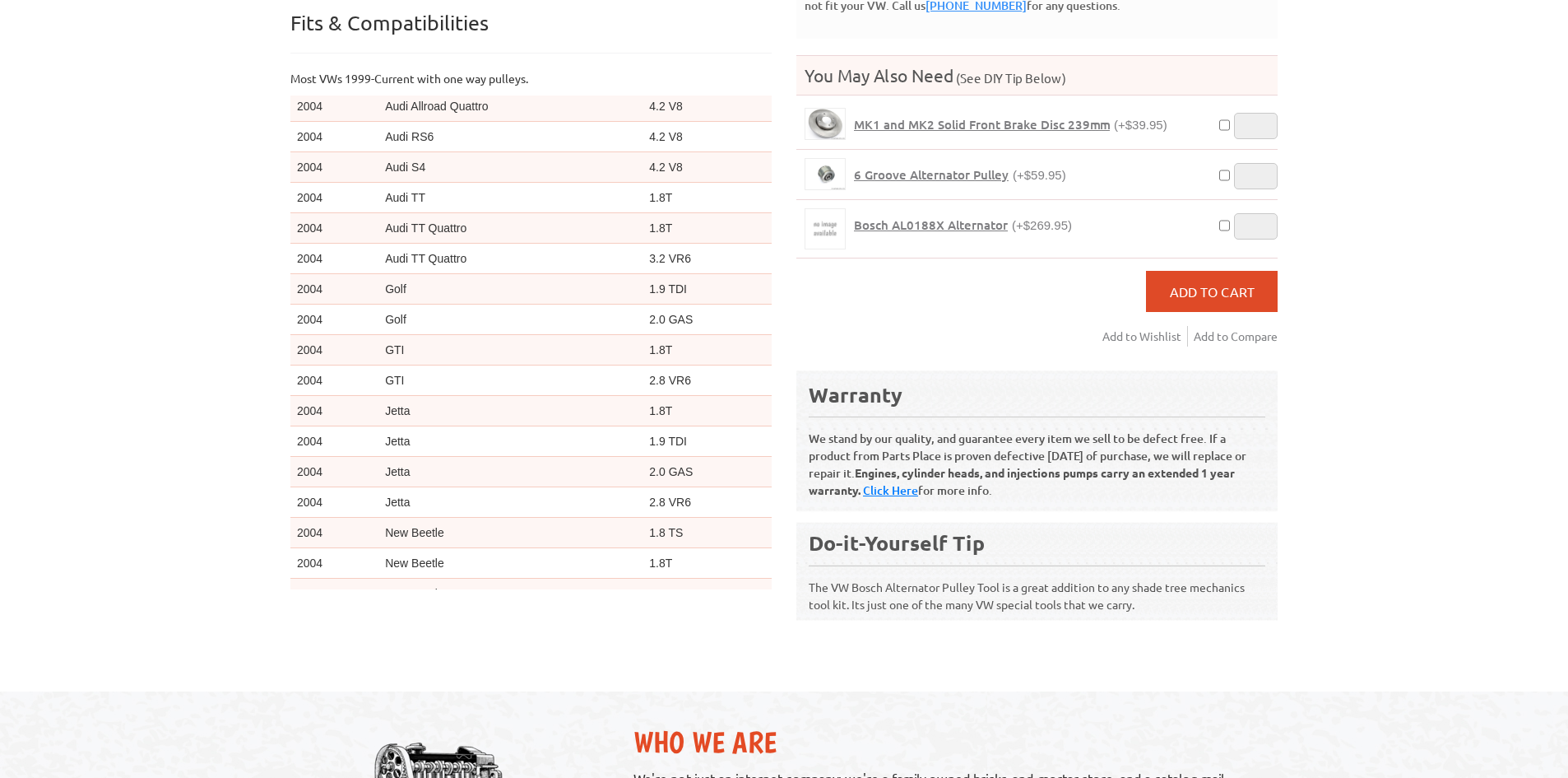
scroll to position [4528, 0]
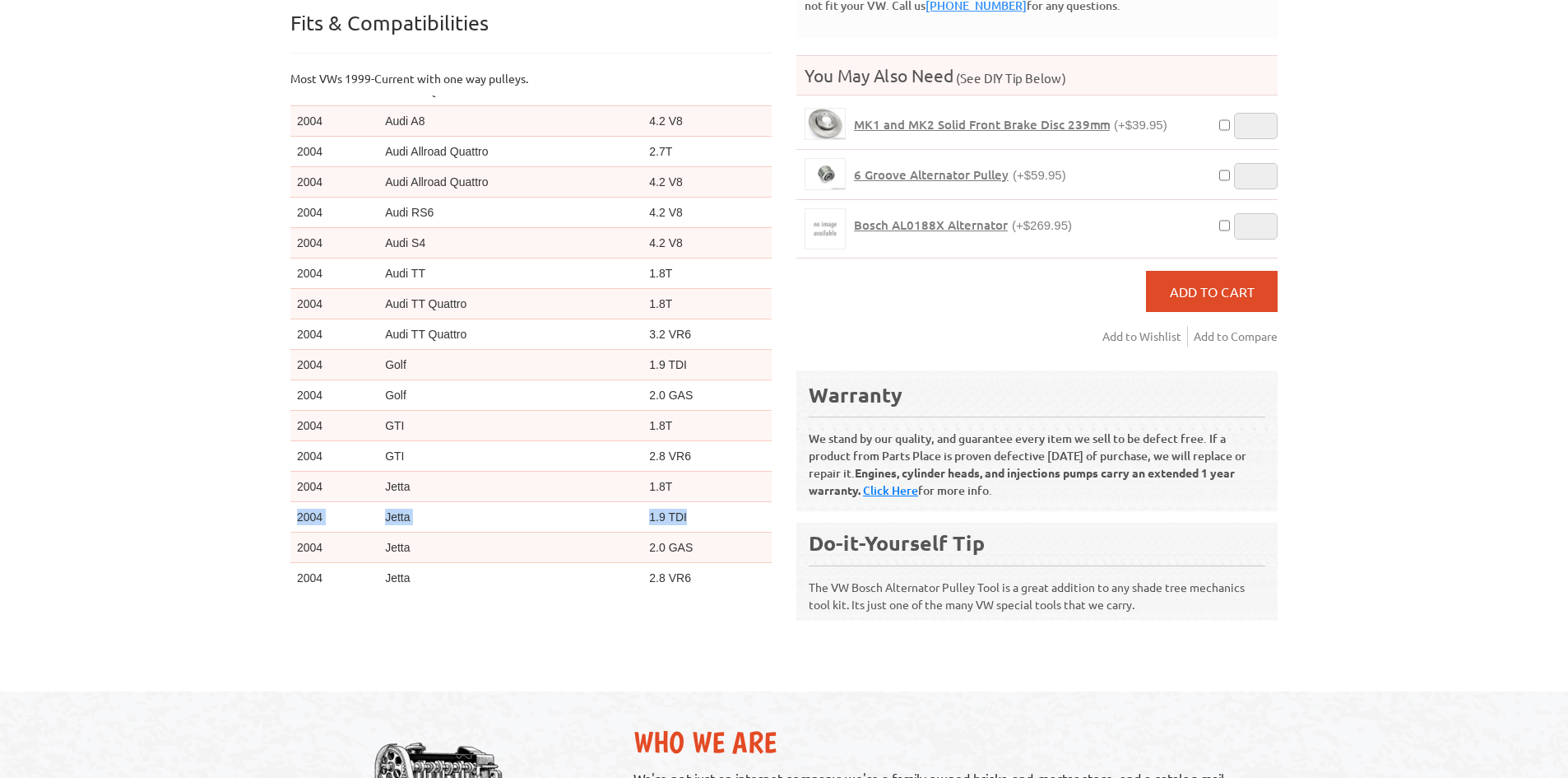
drag, startPoint x: 346, startPoint y: 518, endPoint x: 706, endPoint y: 512, distance: 360.0
click at [706, 512] on tr "2004 Jetta 1.9 TDI" at bounding box center [531, 517] width 481 height 30
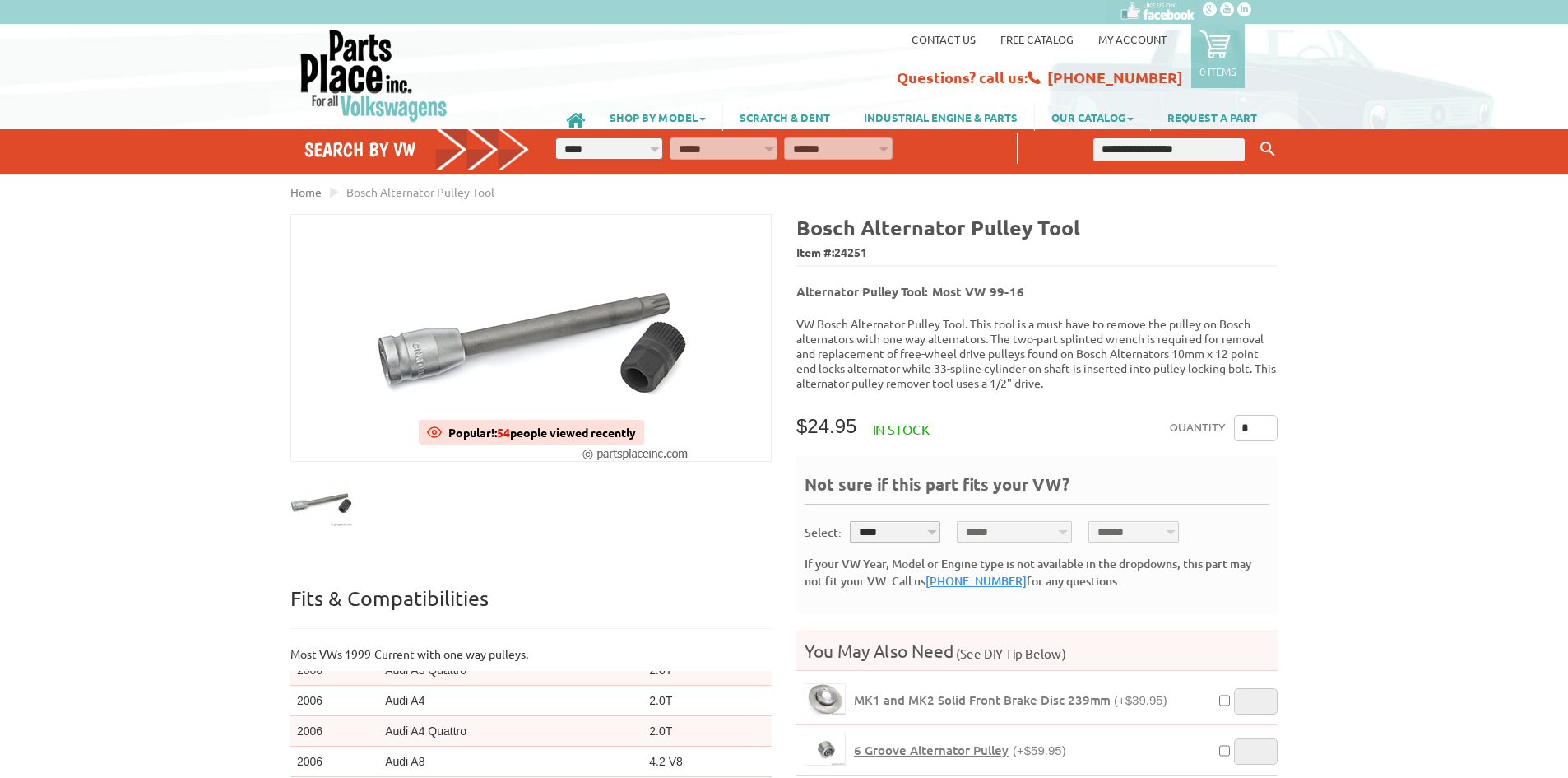
scroll to position [0, 0]
click at [1183, 347] on p "VW Bosch Alternator Pulley Tool. This tool is a must have to remove the pulley …" at bounding box center [1037, 354] width 481 height 74
drag, startPoint x: 1178, startPoint y: 344, endPoint x: 1263, endPoint y: 346, distance: 85.0
click at [1263, 346] on p "VW Bosch Alternator Pulley Tool. This tool is a must have to remove the pulley …" at bounding box center [1037, 354] width 481 height 74
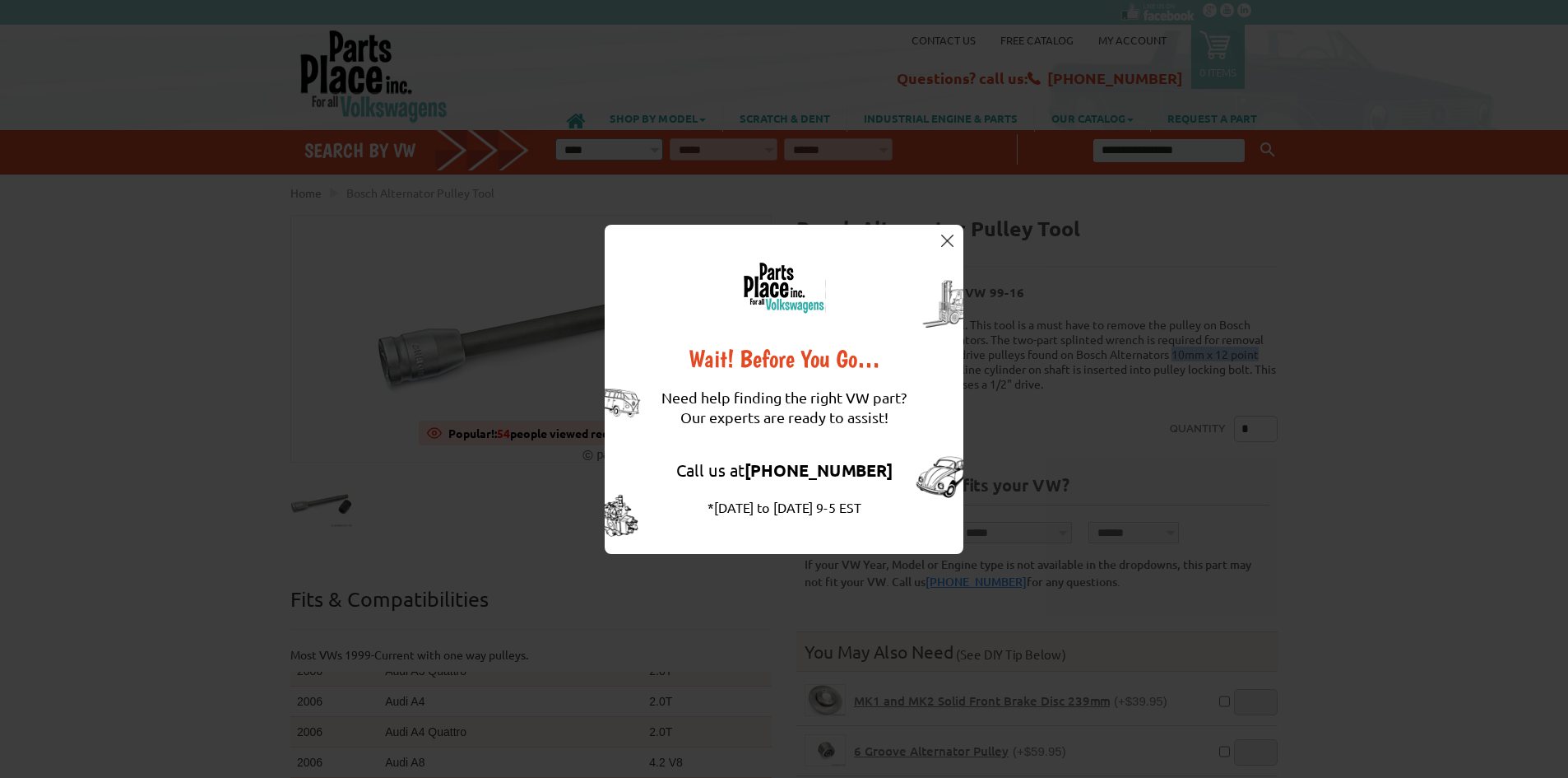
click at [946, 251] on div "Wait! Before You Go… Need help finding the right VW part? Our experts are ready…" at bounding box center [784, 389] width 359 height 329
click at [945, 246] on img at bounding box center [947, 241] width 13 height 13
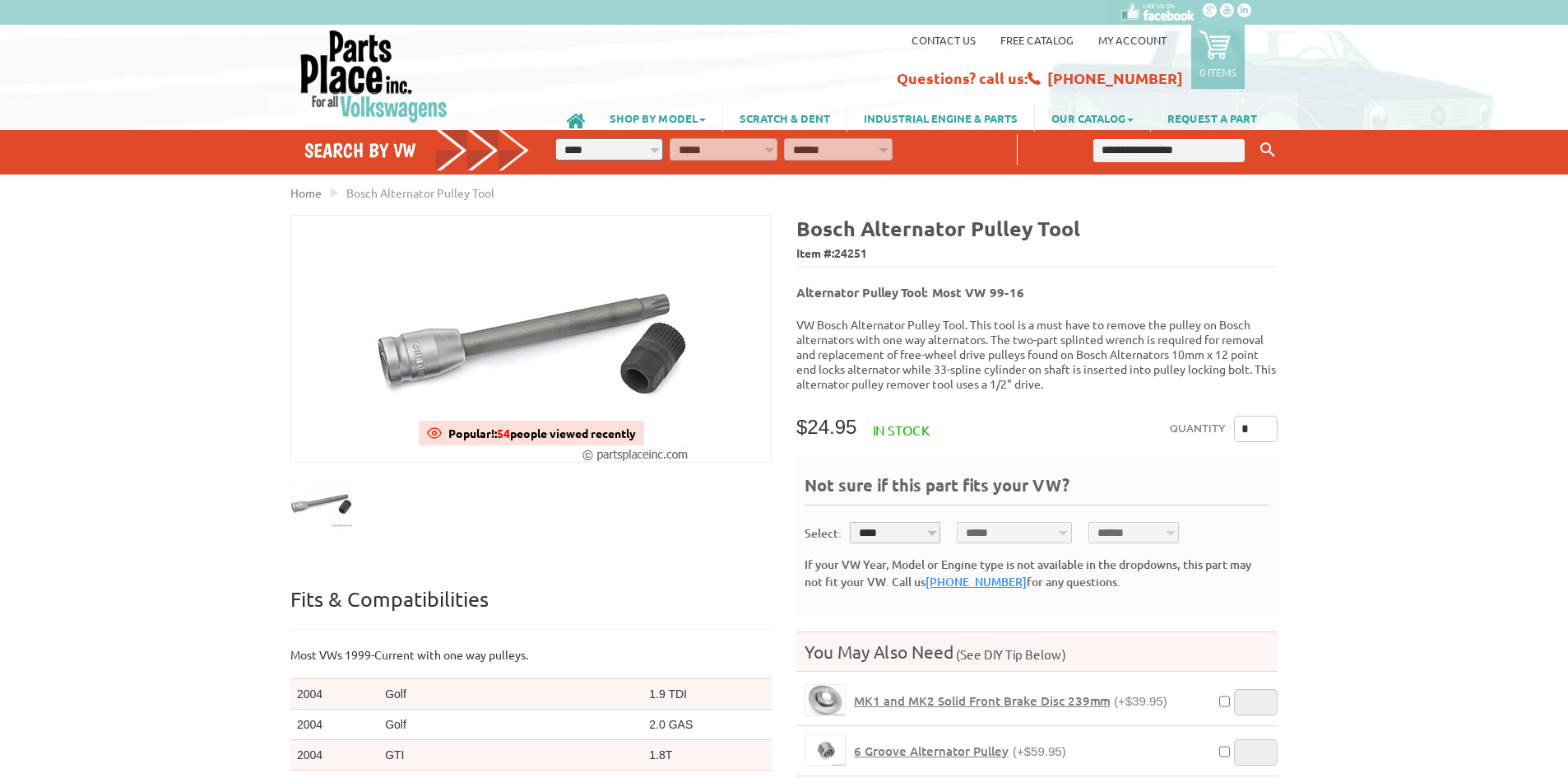
drag, startPoint x: 1211, startPoint y: 343, endPoint x: 1325, endPoint y: 322, distance: 115.9
click at [1325, 322] on div "VW Diesel Engine Parts Diesel Cylinder Heads and Parts Diesel Timing Belts, Ten…" at bounding box center [784, 633] width 1568 height 1267
drag, startPoint x: 1180, startPoint y: 344, endPoint x: 1251, endPoint y: 342, distance: 71.0
click at [1250, 342] on p "VW Bosch Alternator Pulley Tool. This tool is a must have to remove the pulley …" at bounding box center [1037, 354] width 481 height 74
click at [1261, 343] on p "VW Bosch Alternator Pulley Tool. This tool is a must have to remove the pulley …" at bounding box center [1037, 354] width 481 height 74
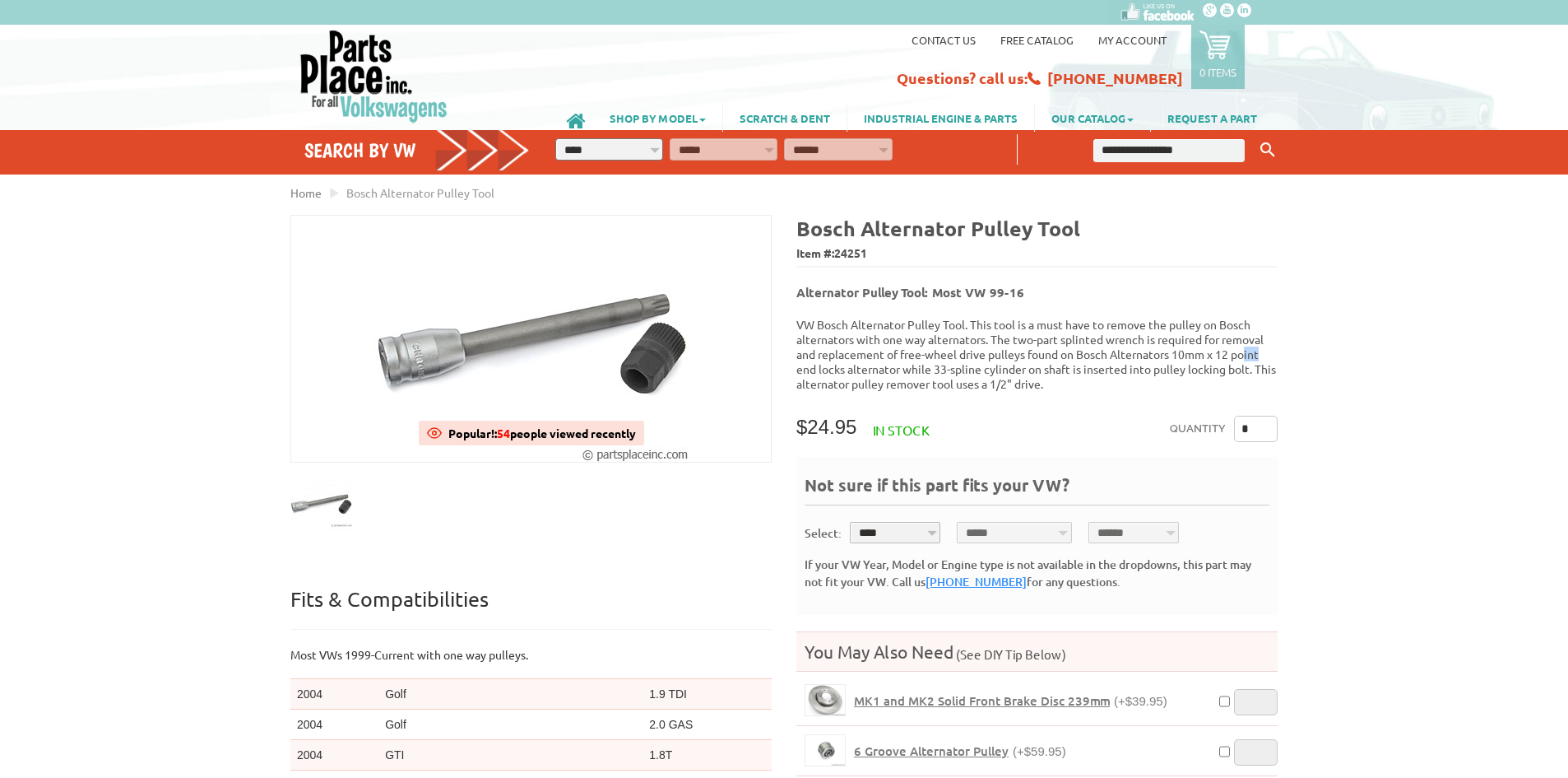
drag, startPoint x: 1273, startPoint y: 340, endPoint x: 1247, endPoint y: 346, distance: 26.7
click at [1247, 346] on p "VW Bosch Alternator Pulley Tool. This tool is a must have to remove the pulley …" at bounding box center [1037, 354] width 481 height 74
click at [1279, 347] on div "Home Bosch Alternator Pulley Tool" at bounding box center [784, 725] width 1037 height 1083
drag, startPoint x: 1275, startPoint y: 347, endPoint x: 1176, endPoint y: 348, distance: 99.0
click at [1176, 348] on p "VW Bosch Alternator Pulley Tool. This tool is a must have to remove the pulley …" at bounding box center [1037, 354] width 481 height 74
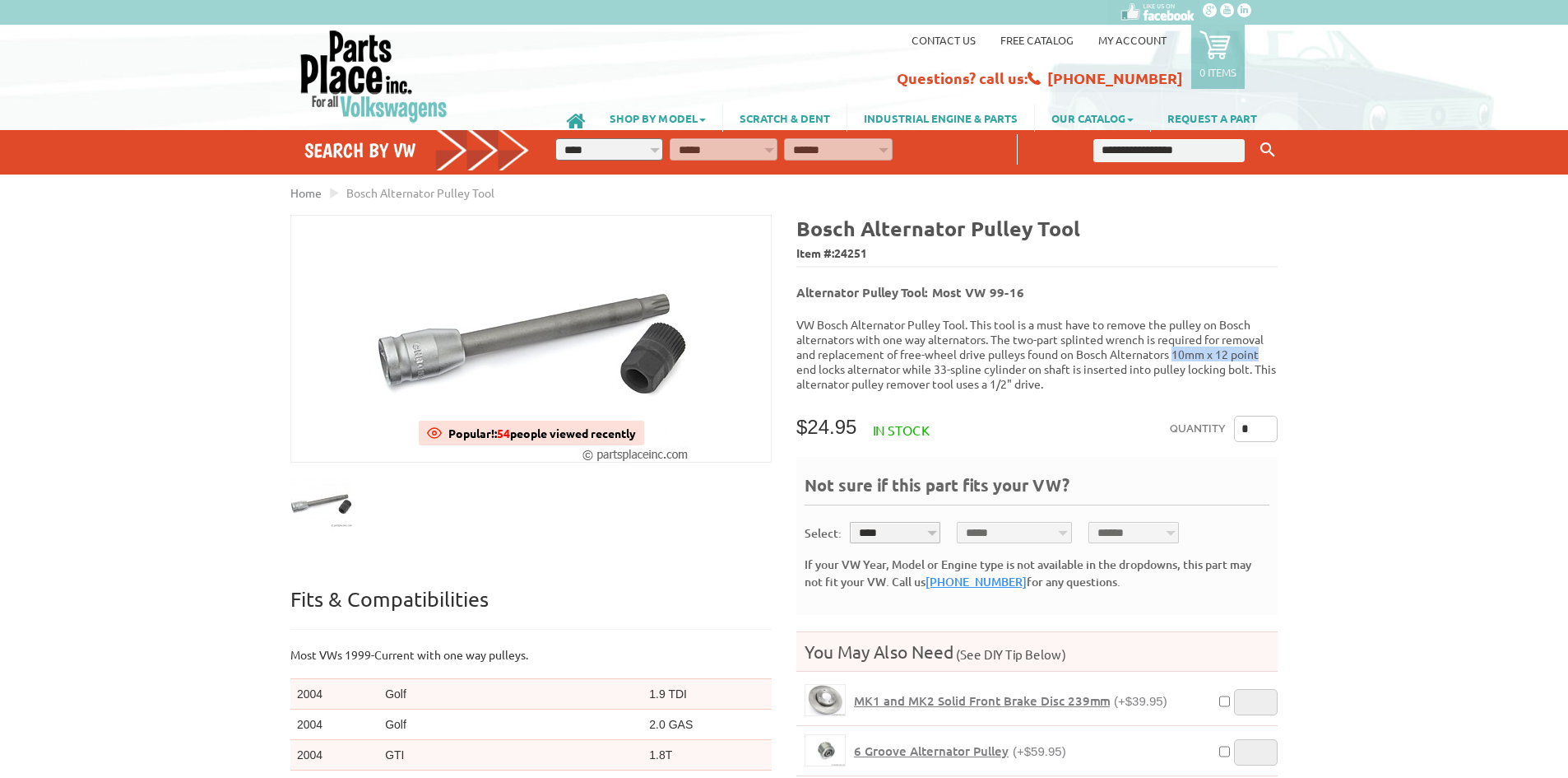
copy p "10mm x 12 point"
